Goal: Information Seeking & Learning: Learn about a topic

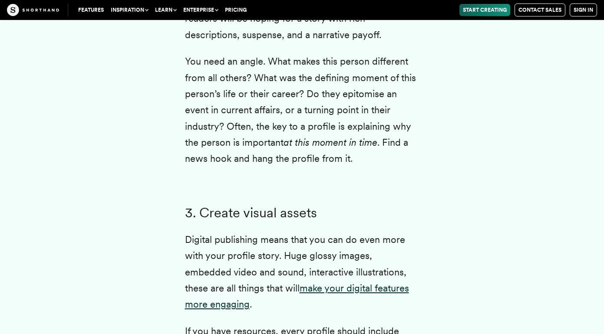
scroll to position [2824, 0]
click at [318, 135] on p "You need an angle. What makes this person different from all others? What was t…" at bounding box center [302, 110] width 235 height 114
click at [399, 116] on p "You need an angle. What makes this person different from all others? What was t…" at bounding box center [302, 110] width 235 height 114
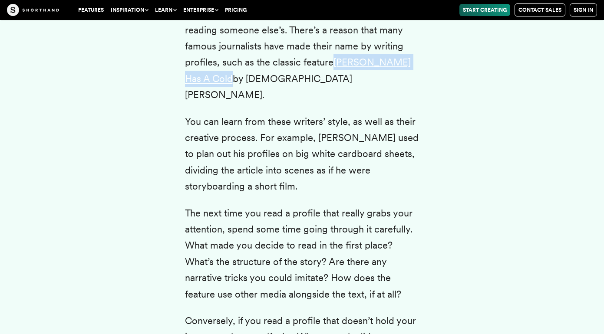
scroll to position [3949, 0]
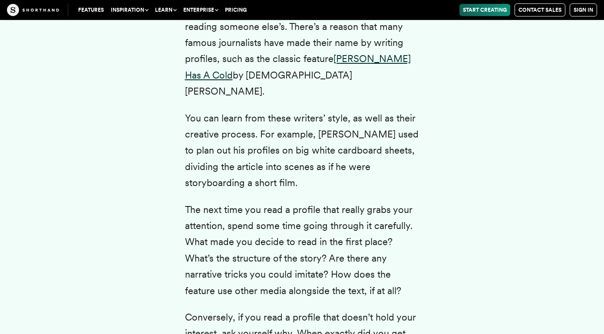
click at [306, 136] on p "You can learn from these writers’ style, as well as their creative process. For…" at bounding box center [302, 150] width 235 height 81
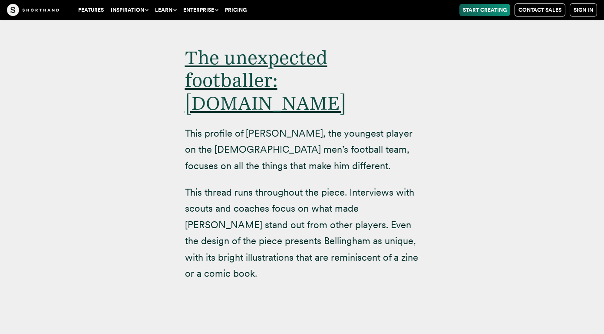
scroll to position [5550, 0]
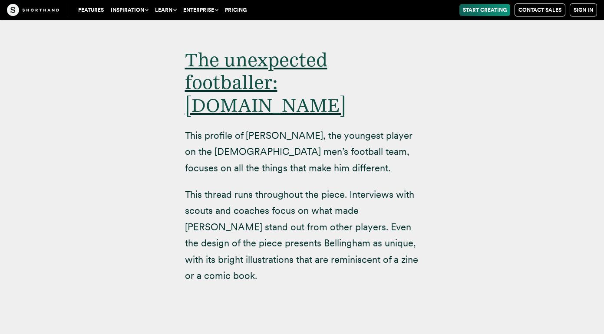
click at [243, 128] on p "This profile of [PERSON_NAME], the youngest player on the [DEMOGRAPHIC_DATA] me…" at bounding box center [302, 152] width 235 height 49
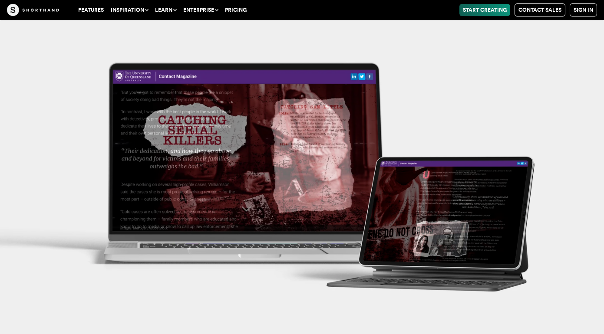
scroll to position [8005, 0]
